Goal: Communication & Community: Participate in discussion

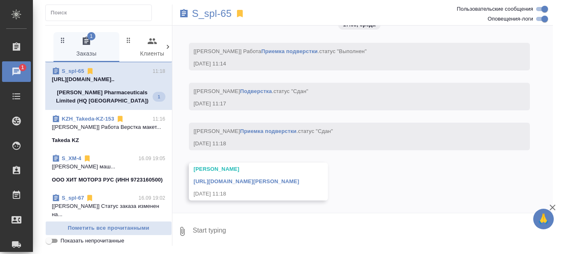
scroll to position [4778, 0]
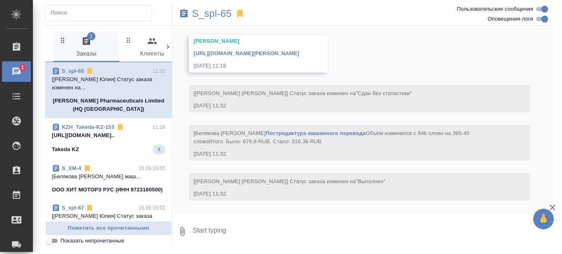
scroll to position [4906, 0]
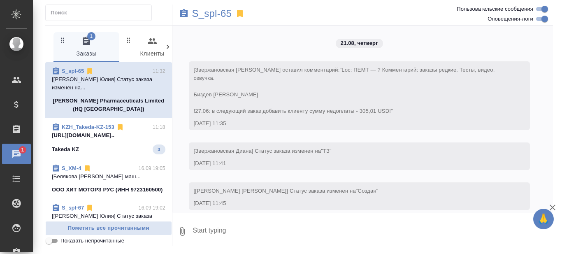
scroll to position [4906, 0]
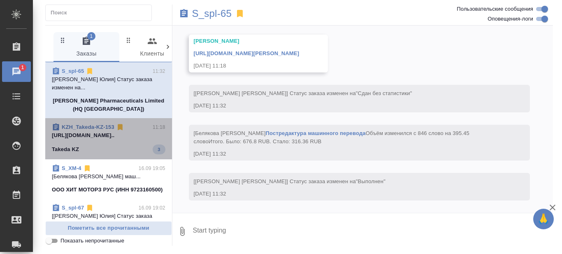
click at [124, 135] on p "[URL][DOMAIN_NAME].." at bounding box center [109, 135] width 114 height 8
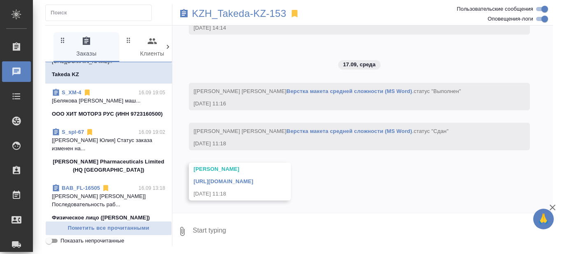
scroll to position [0, 0]
